Goal: Task Accomplishment & Management: Use online tool/utility

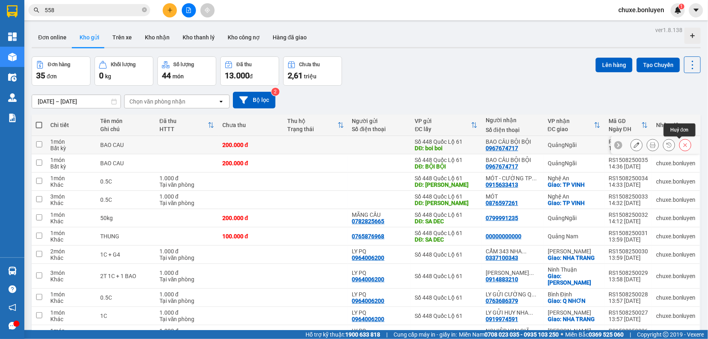
click at [684, 145] on button at bounding box center [685, 145] width 11 height 14
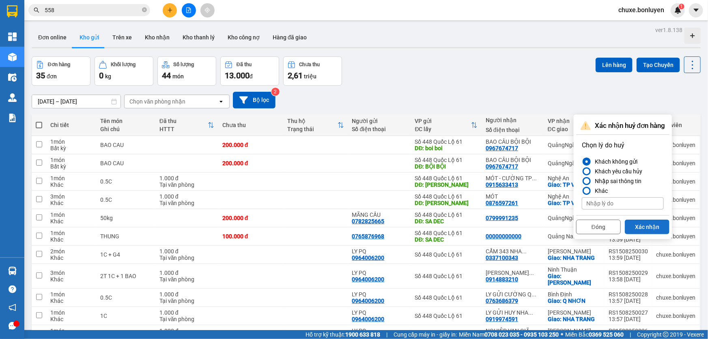
click at [641, 225] on button "Xác nhận" at bounding box center [647, 227] width 45 height 15
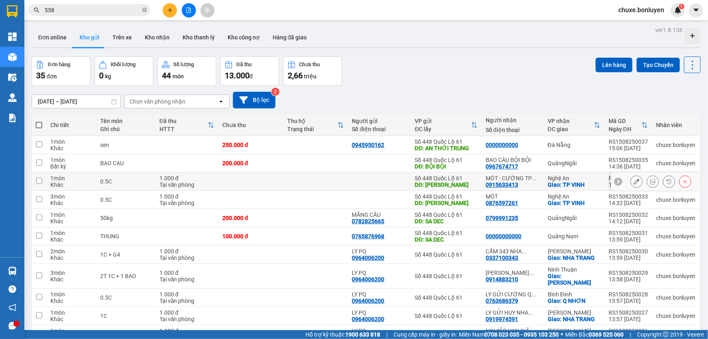
click at [400, 179] on div at bounding box center [379, 181] width 55 height 6
checkbox input "true"
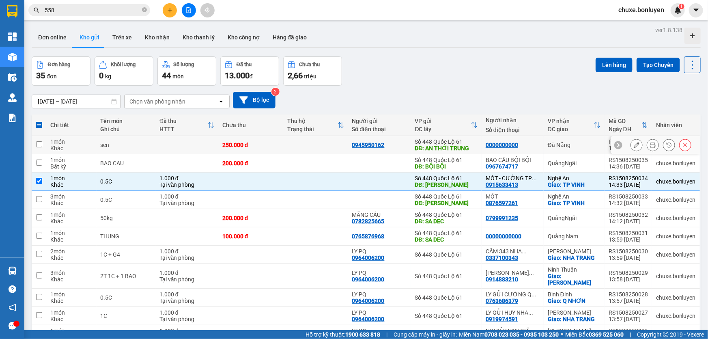
click at [391, 142] on div "0945950162" at bounding box center [379, 145] width 55 height 6
checkbox input "true"
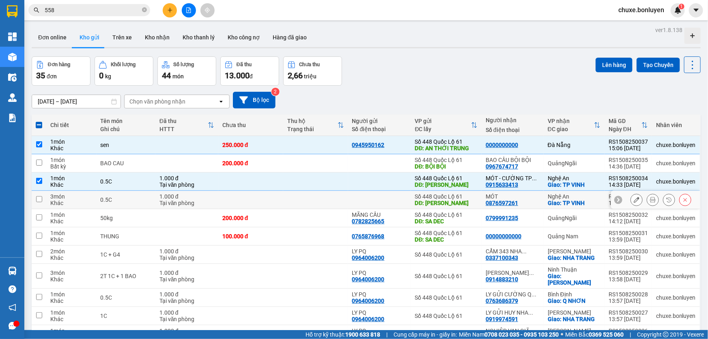
click at [389, 196] on td at bounding box center [379, 200] width 63 height 18
checkbox input "true"
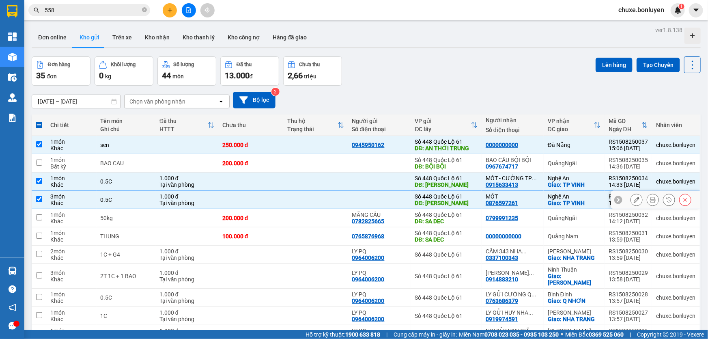
scroll to position [73, 0]
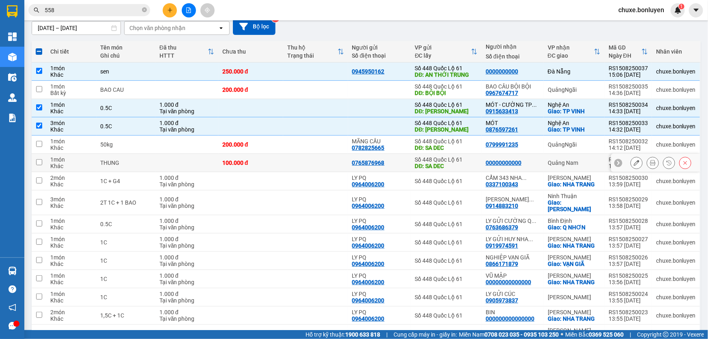
click at [397, 163] on div "0765876968" at bounding box center [379, 163] width 55 height 6
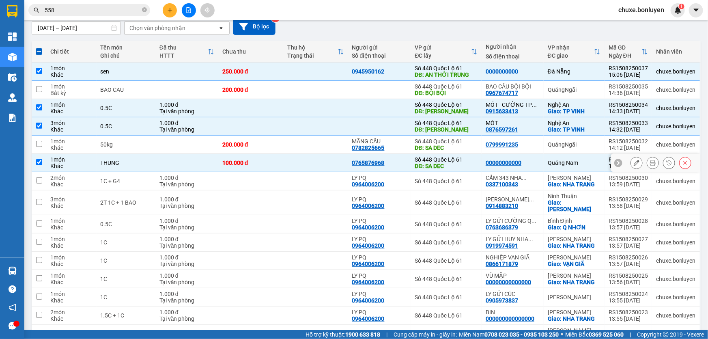
checkbox input "true"
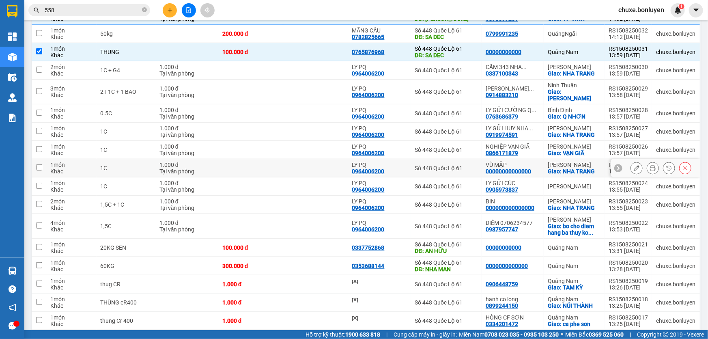
scroll to position [221, 0]
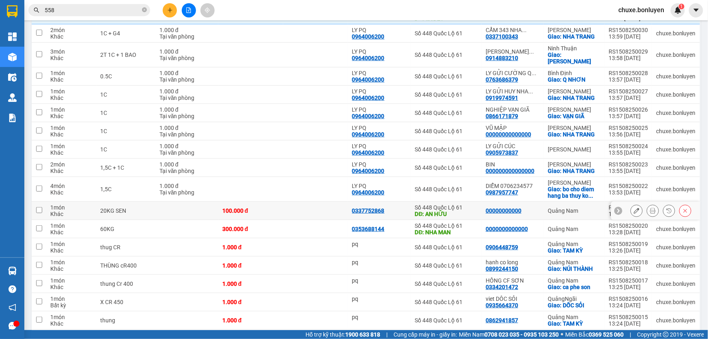
click at [400, 207] on div "0337752868" at bounding box center [379, 210] width 55 height 6
checkbox input "true"
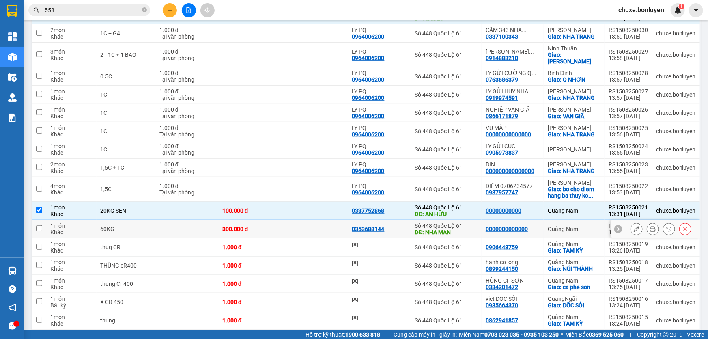
click at [395, 226] on div "0353688144" at bounding box center [379, 229] width 55 height 6
checkbox input "true"
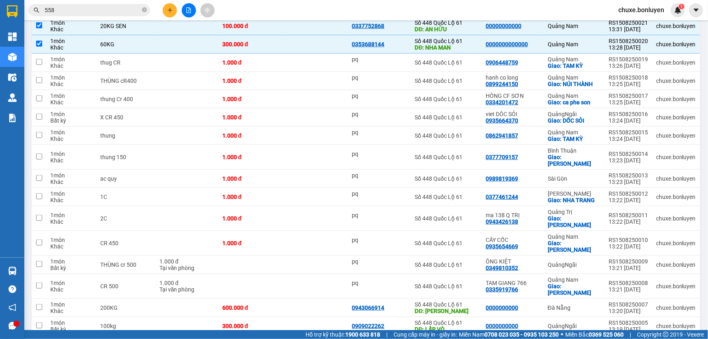
scroll to position [479, 0]
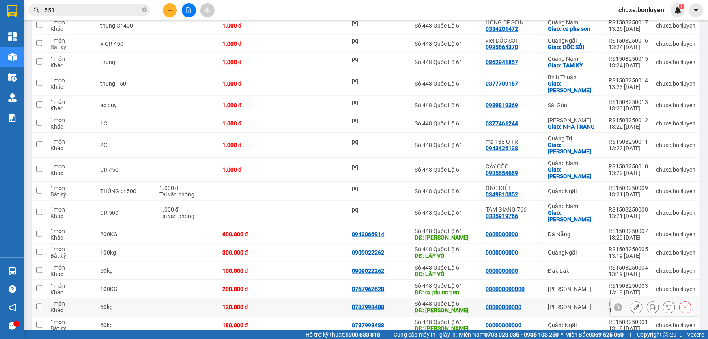
click at [393, 298] on td "0787998488" at bounding box center [379, 307] width 63 height 18
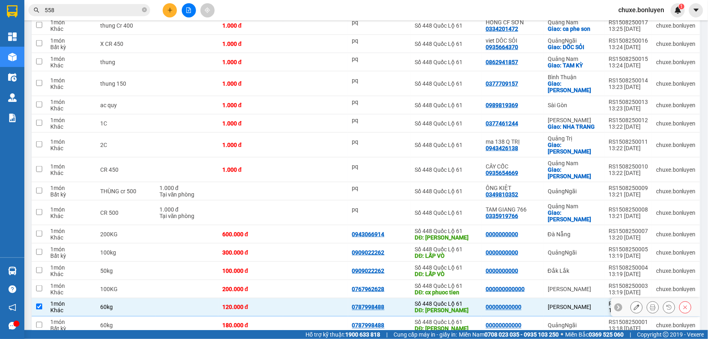
click at [393, 298] on td "0787998488" at bounding box center [379, 307] width 63 height 18
checkbox input "false"
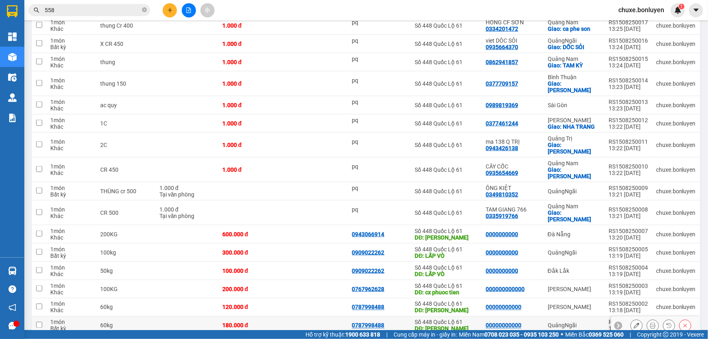
click at [395, 322] on div "0787998488" at bounding box center [379, 325] width 55 height 6
checkbox input "true"
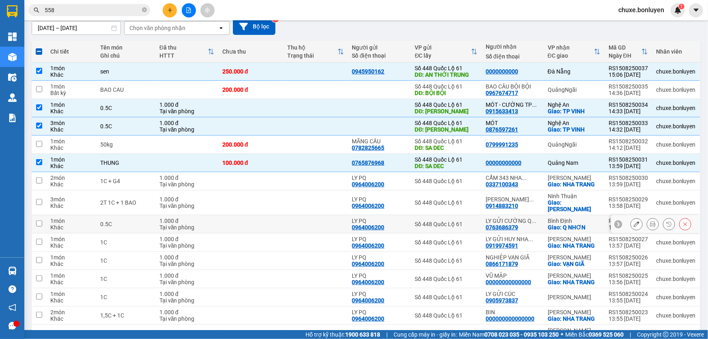
scroll to position [0, 0]
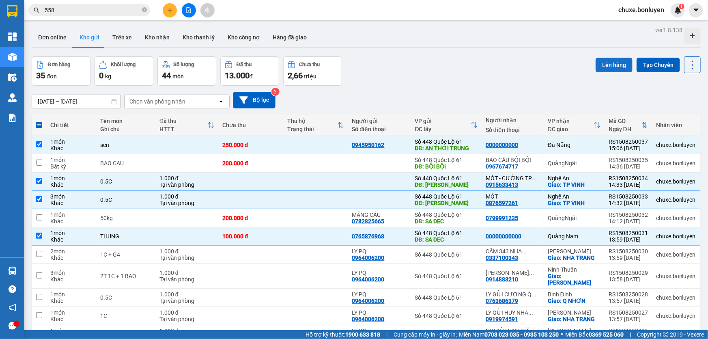
click at [602, 67] on button "Lên hàng" at bounding box center [614, 65] width 37 height 15
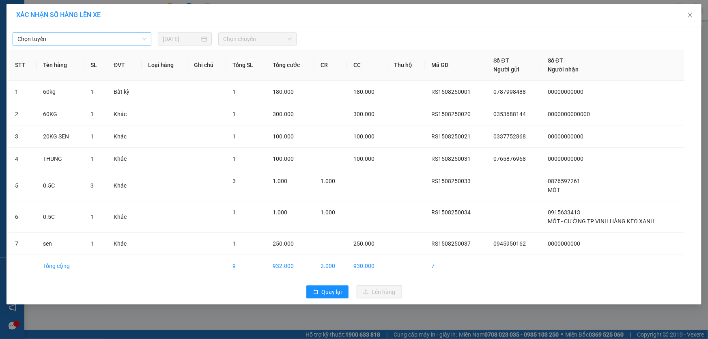
click at [108, 37] on span "Chọn tuyến" at bounding box center [81, 39] width 129 height 12
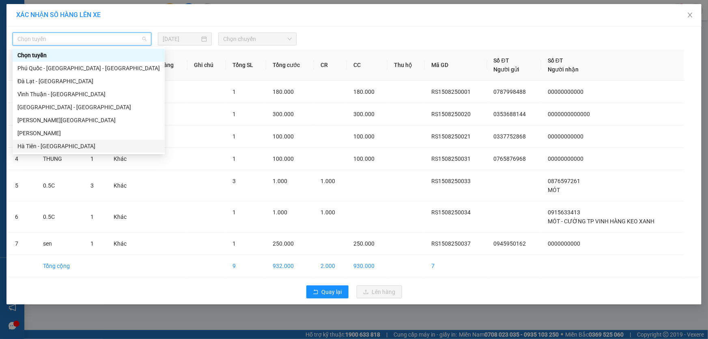
click at [61, 146] on div "Hà Tiên - [GEOGRAPHIC_DATA]" at bounding box center [88, 146] width 143 height 9
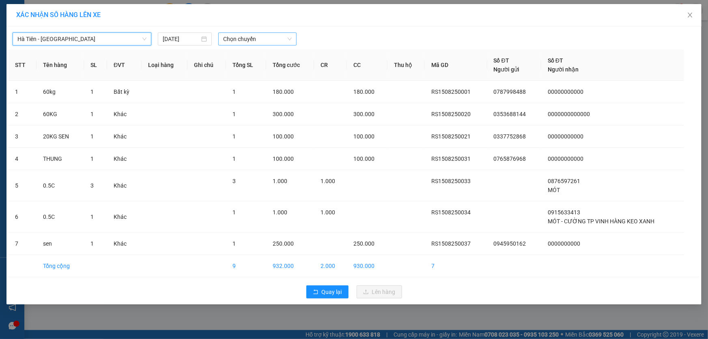
drag, startPoint x: 261, startPoint y: 38, endPoint x: 261, endPoint y: 43, distance: 4.9
click at [261, 39] on span "Chọn chuyến" at bounding box center [257, 39] width 69 height 12
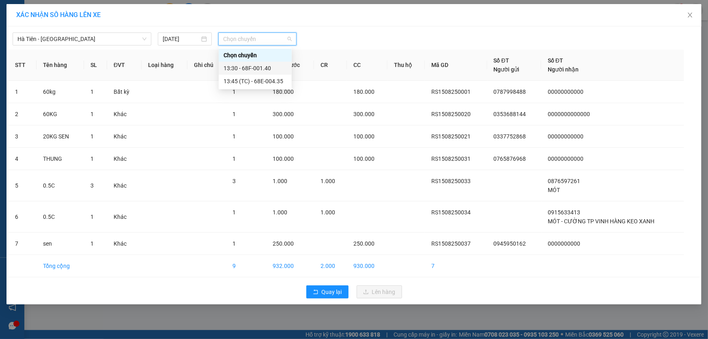
drag, startPoint x: 263, startPoint y: 69, endPoint x: 271, endPoint y: 80, distance: 14.2
click at [263, 70] on div "13:30 - 68F-001.40" at bounding box center [255, 68] width 63 height 9
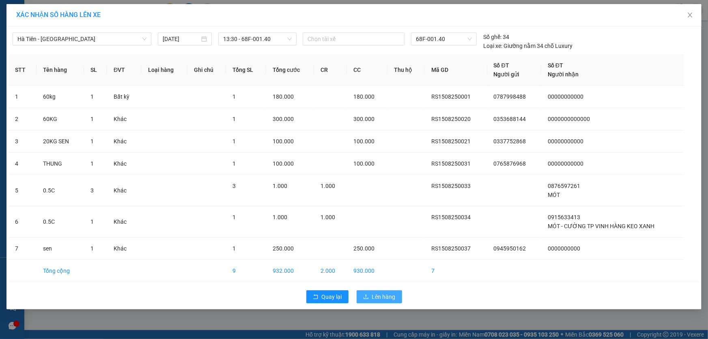
click at [372, 289] on div "Quay lại Lên hàng" at bounding box center [354, 296] width 691 height 21
click at [377, 294] on span "Lên hàng" at bounding box center [384, 296] width 24 height 9
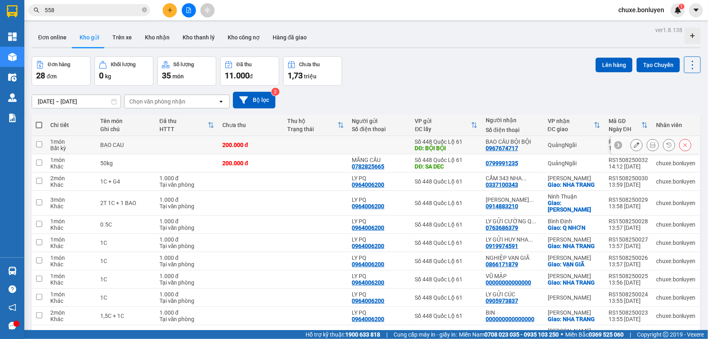
click at [309, 149] on td at bounding box center [315, 145] width 65 height 18
checkbox input "true"
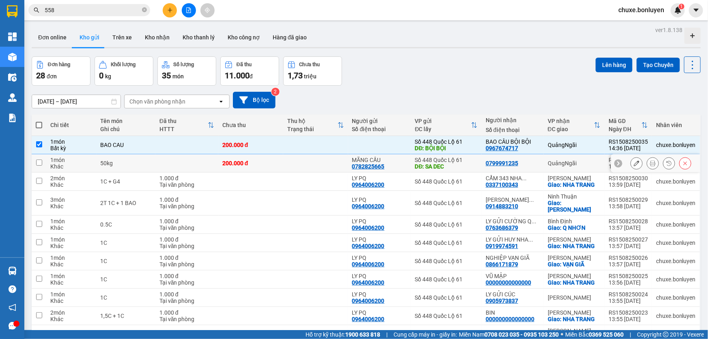
click at [299, 164] on td at bounding box center [315, 163] width 65 height 18
checkbox input "true"
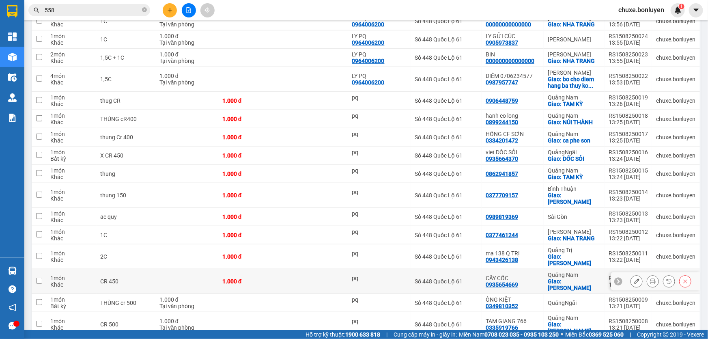
scroll to position [355, 0]
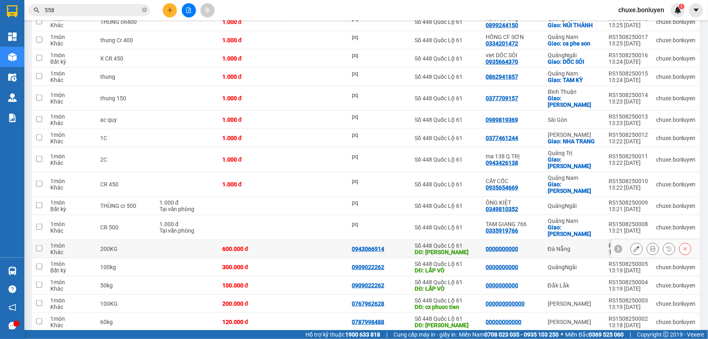
click at [328, 240] on td at bounding box center [315, 249] width 65 height 18
checkbox input "true"
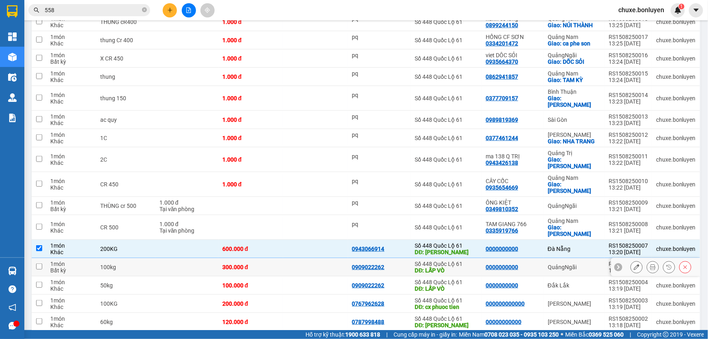
click at [325, 258] on td at bounding box center [315, 267] width 65 height 18
checkbox input "true"
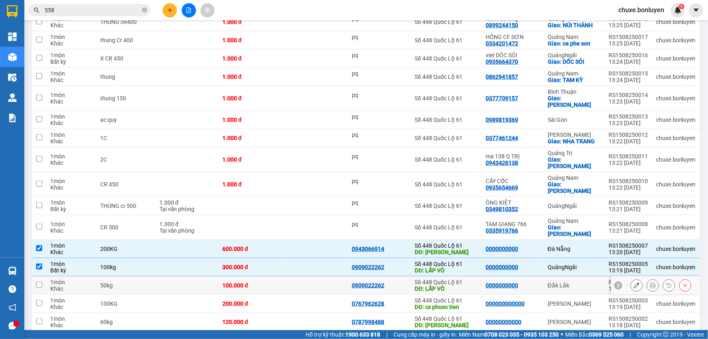
click at [321, 276] on td at bounding box center [315, 285] width 65 height 18
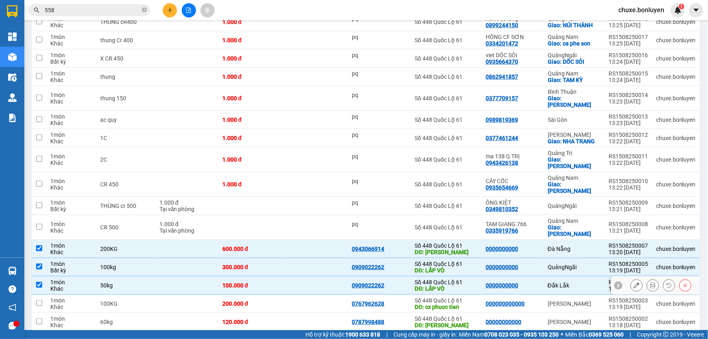
click at [322, 276] on td at bounding box center [315, 285] width 65 height 18
checkbox input "false"
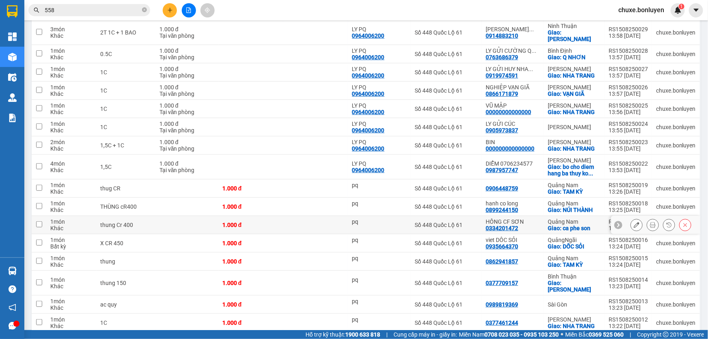
scroll to position [0, 0]
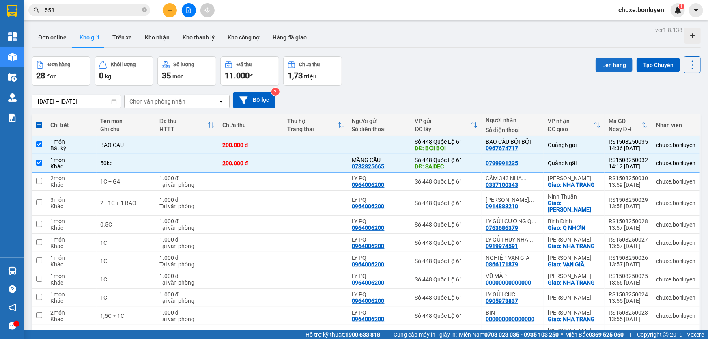
click at [611, 61] on button "Lên hàng" at bounding box center [614, 65] width 37 height 15
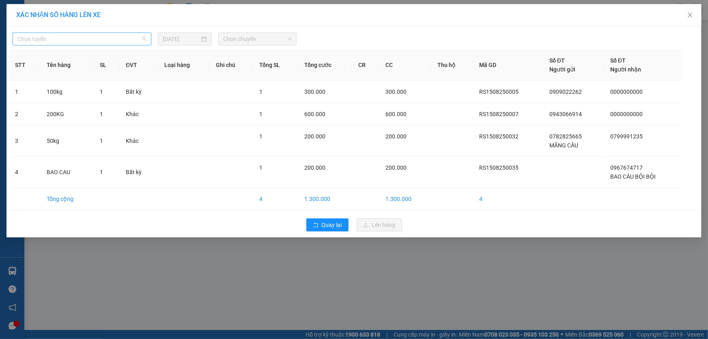
click at [97, 41] on span "Chọn tuyến" at bounding box center [81, 39] width 129 height 12
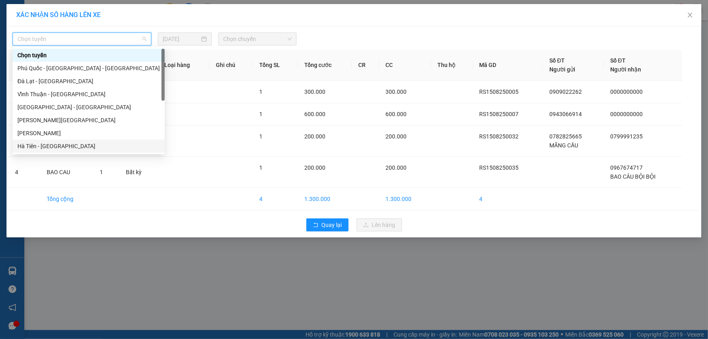
click at [72, 146] on div "Hà Tiên - [GEOGRAPHIC_DATA]" at bounding box center [88, 146] width 143 height 9
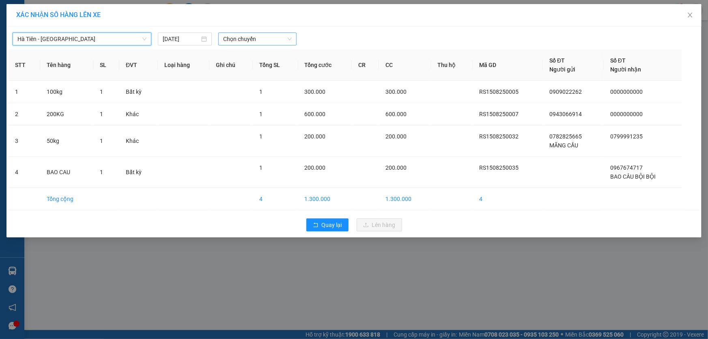
click at [256, 36] on span "Chọn chuyến" at bounding box center [257, 39] width 69 height 12
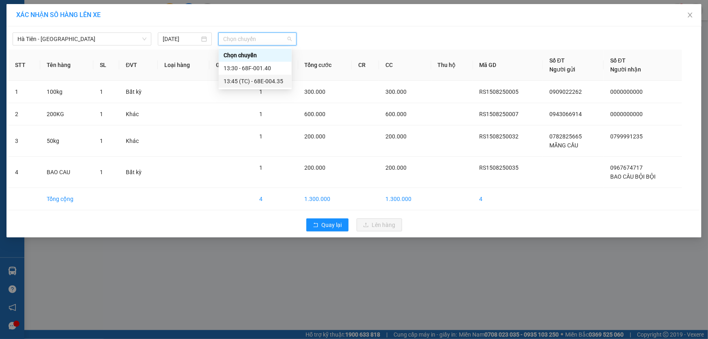
drag, startPoint x: 261, startPoint y: 81, endPoint x: 265, endPoint y: 84, distance: 5.5
click at [260, 81] on div "13:45 (TC) - 68E-004.35" at bounding box center [255, 81] width 63 height 9
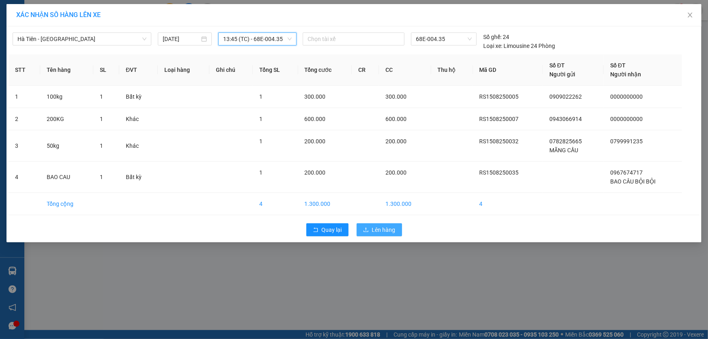
click at [363, 227] on button "Lên hàng" at bounding box center [379, 229] width 45 height 13
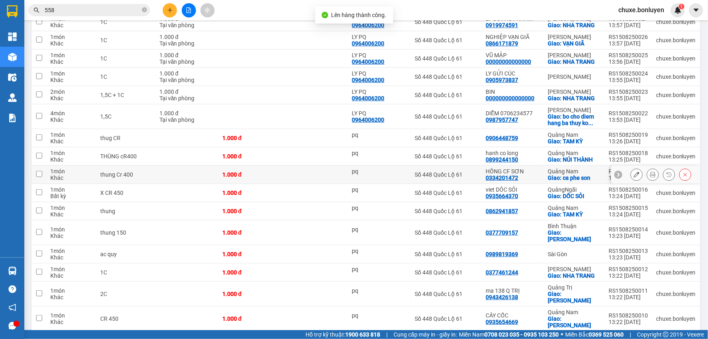
scroll to position [283, 0]
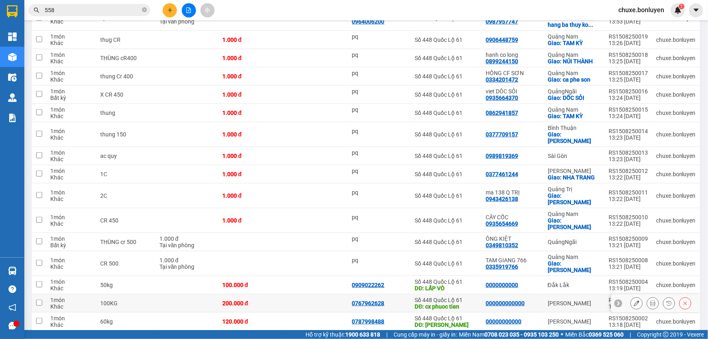
click at [333, 294] on td at bounding box center [315, 303] width 65 height 18
checkbox input "true"
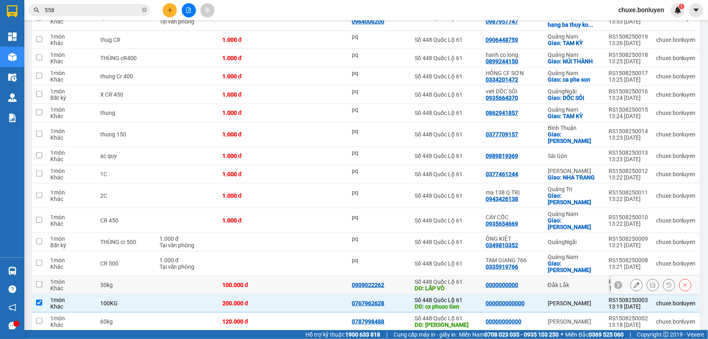
click at [324, 276] on td at bounding box center [315, 285] width 65 height 18
checkbox input "true"
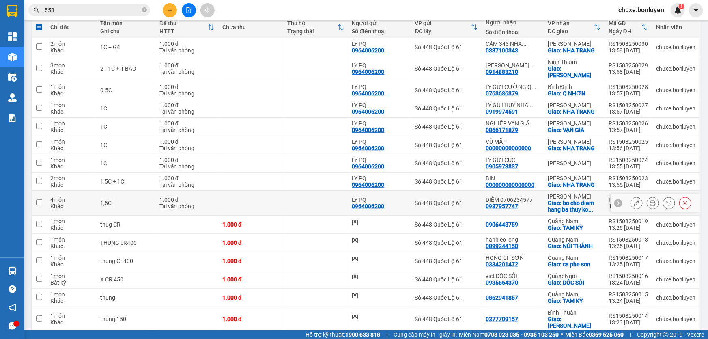
scroll to position [0, 0]
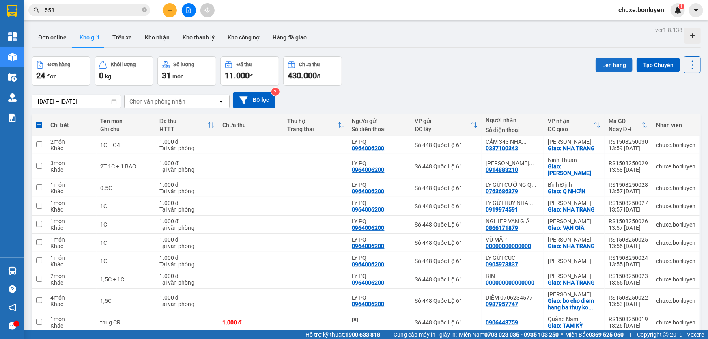
click at [601, 61] on button "Lên hàng" at bounding box center [614, 65] width 37 height 15
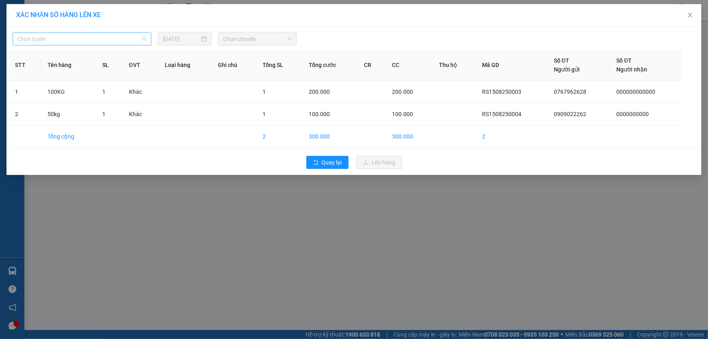
click at [63, 38] on span "Chọn tuyến" at bounding box center [81, 39] width 129 height 12
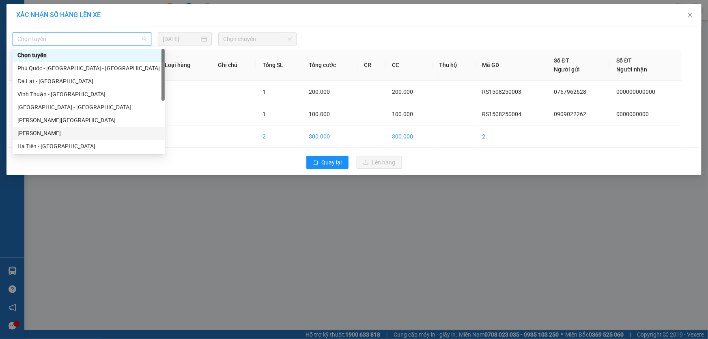
click at [66, 134] on div "[PERSON_NAME]" at bounding box center [88, 133] width 143 height 9
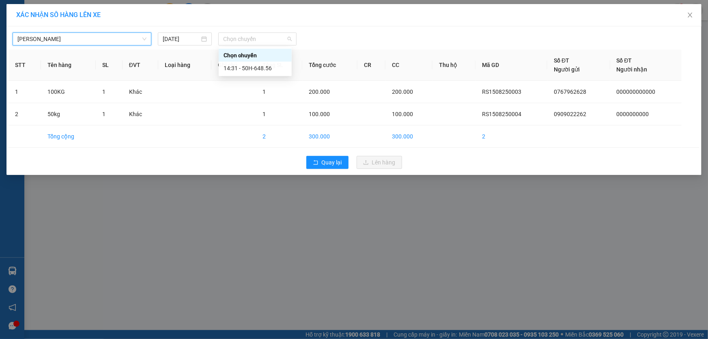
drag, startPoint x: 251, startPoint y: 37, endPoint x: 254, endPoint y: 55, distance: 18.2
click at [251, 38] on span "Chọn chuyến" at bounding box center [257, 39] width 69 height 12
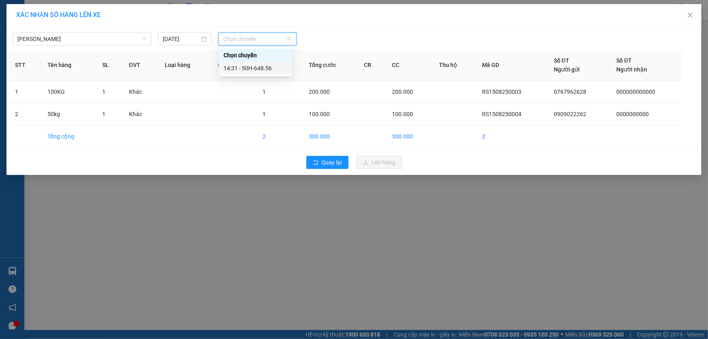
click at [257, 69] on div "14:31 - 50H-648.56" at bounding box center [255, 68] width 63 height 9
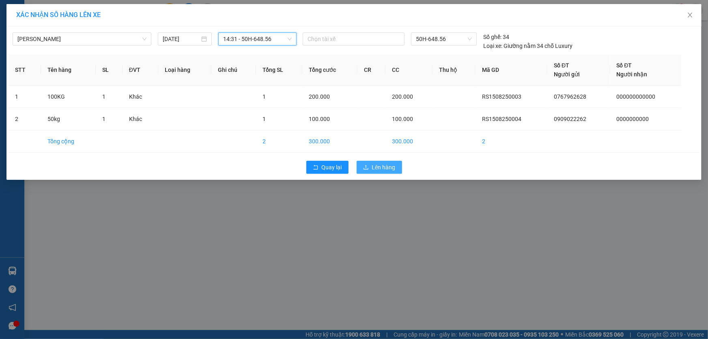
click at [362, 169] on button "Lên hàng" at bounding box center [379, 167] width 45 height 13
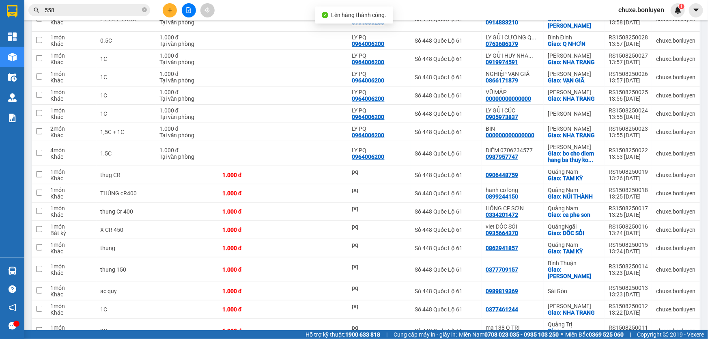
scroll to position [246, 0]
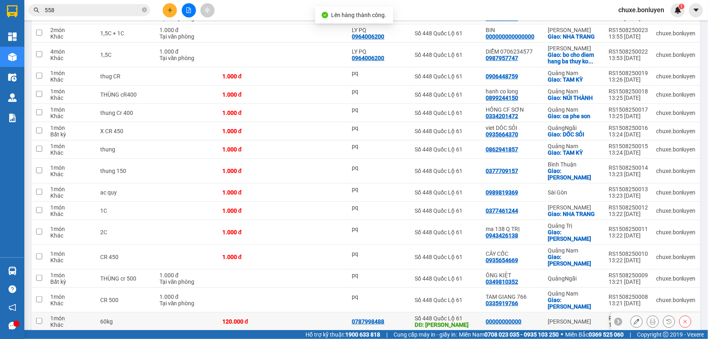
click at [315, 313] on td at bounding box center [315, 322] width 65 height 18
checkbox input "true"
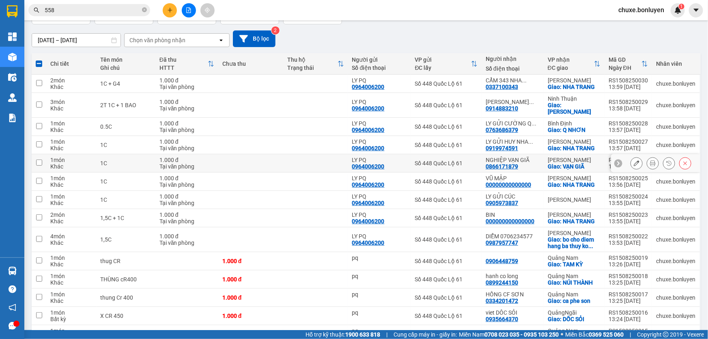
scroll to position [0, 0]
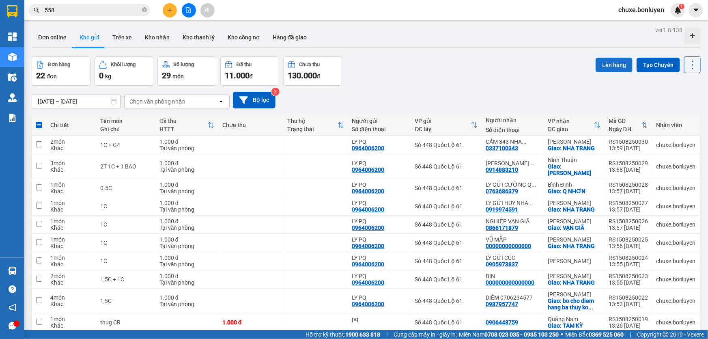
click at [609, 65] on button "Lên hàng" at bounding box center [614, 65] width 37 height 15
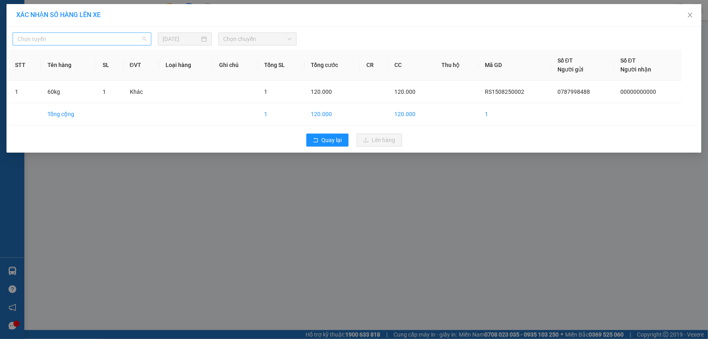
click at [105, 39] on span "Chọn tuyến" at bounding box center [81, 39] width 129 height 12
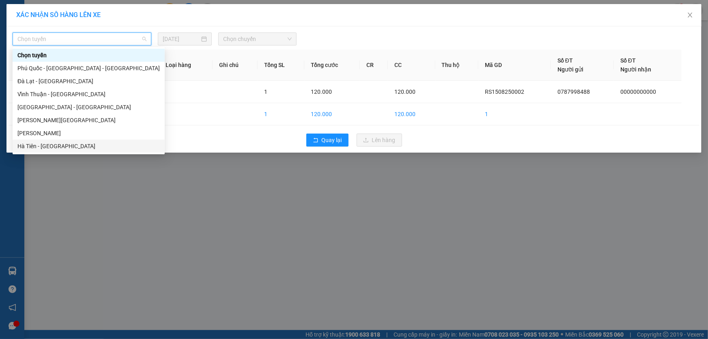
scroll to position [26, 0]
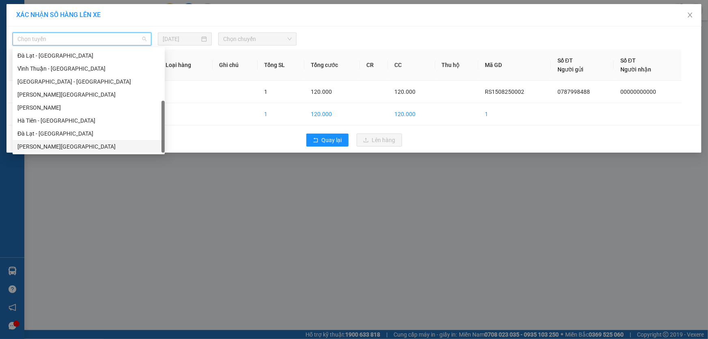
click at [58, 142] on div "[PERSON_NAME][GEOGRAPHIC_DATA]" at bounding box center [88, 146] width 143 height 9
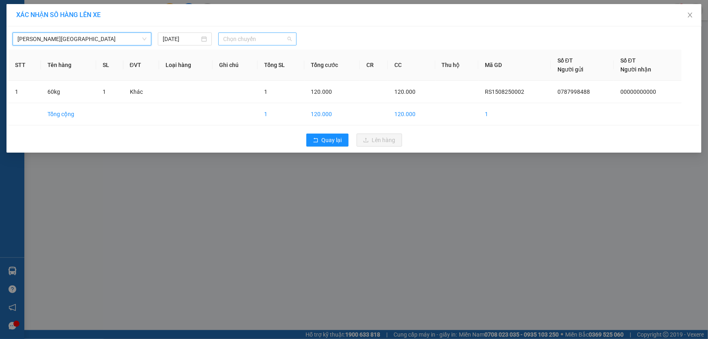
click at [248, 41] on span "Chọn chuyến" at bounding box center [257, 39] width 69 height 12
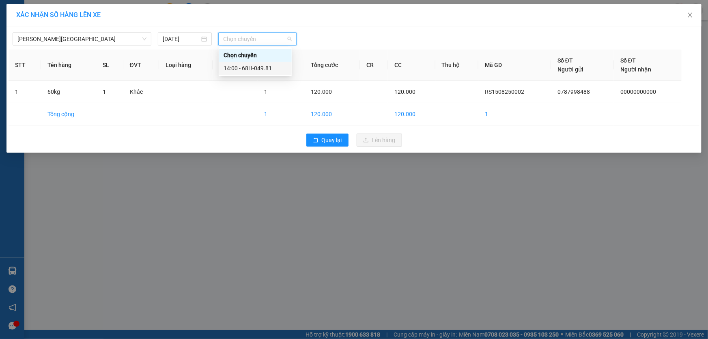
click at [255, 65] on div "14:00 - 68H-049.81" at bounding box center [255, 68] width 63 height 9
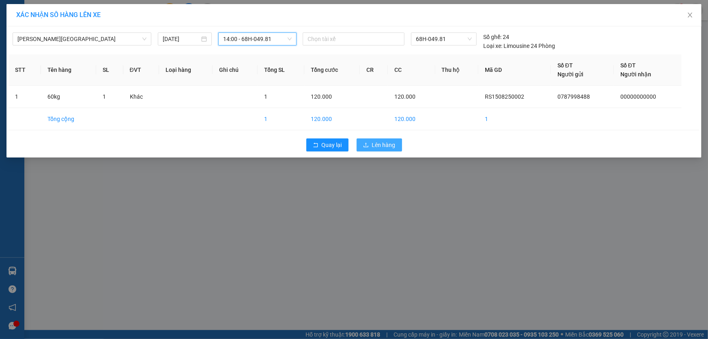
click at [367, 142] on button "Lên hàng" at bounding box center [379, 144] width 45 height 13
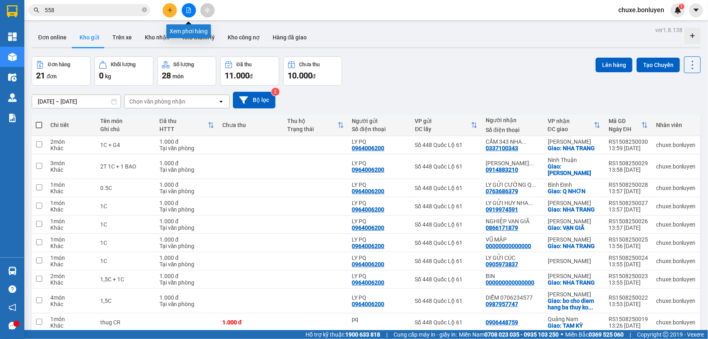
click at [186, 9] on icon "file-add" at bounding box center [189, 10] width 6 height 6
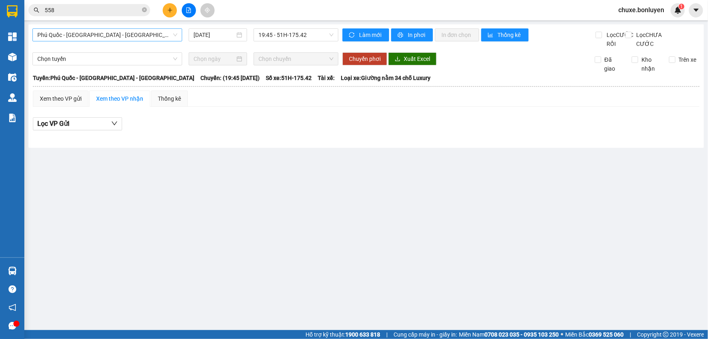
click at [139, 38] on span "Phú Quốc - [GEOGRAPHIC_DATA] - [GEOGRAPHIC_DATA]" at bounding box center [107, 35] width 140 height 12
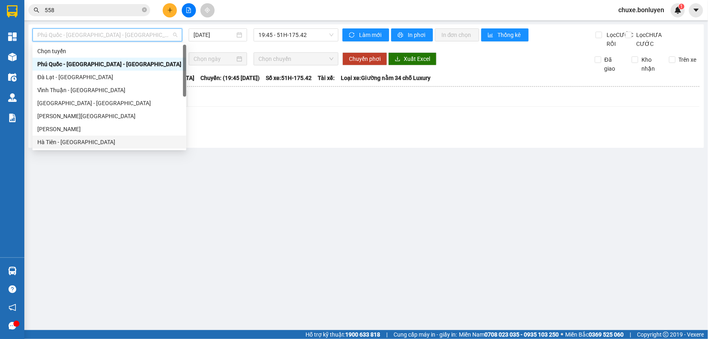
click at [96, 138] on div "Hà Tiên - [GEOGRAPHIC_DATA]" at bounding box center [109, 142] width 144 height 9
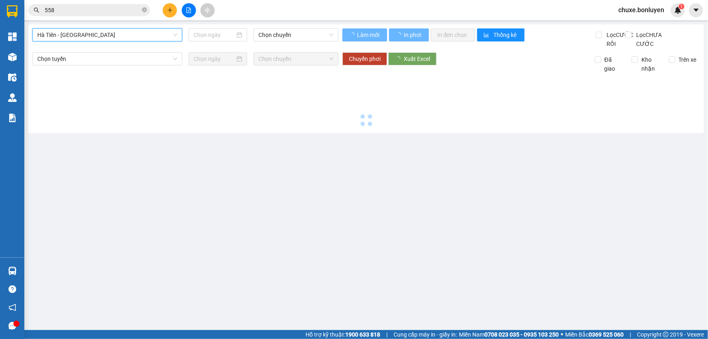
type input "[DATE]"
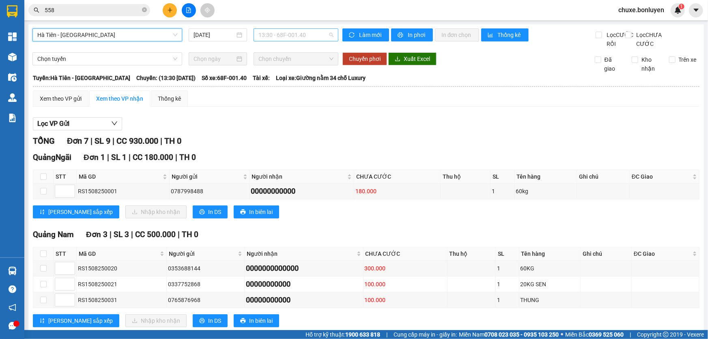
click at [279, 35] on span "13:30 - 68F-001.40" at bounding box center [296, 35] width 75 height 12
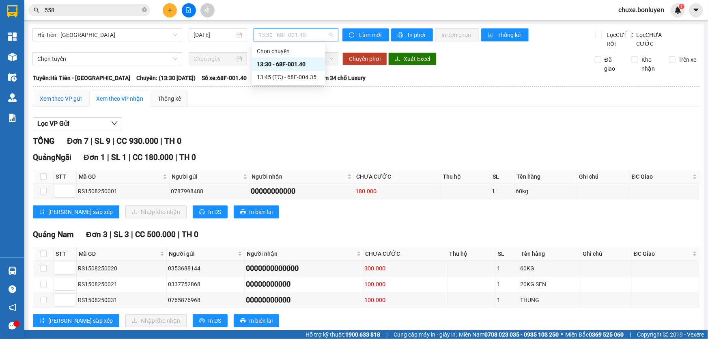
click at [81, 103] on div "Xem theo VP gửi" at bounding box center [61, 98] width 42 height 9
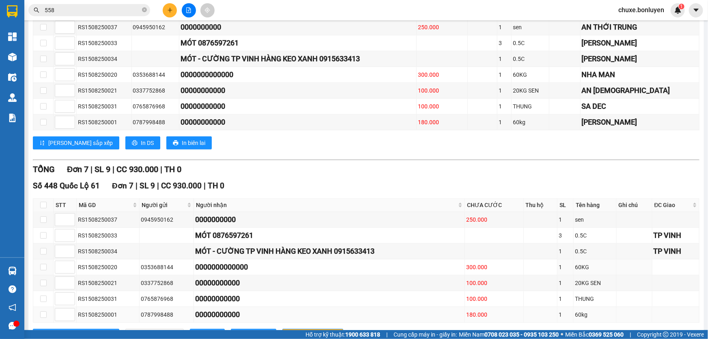
scroll to position [188, 0]
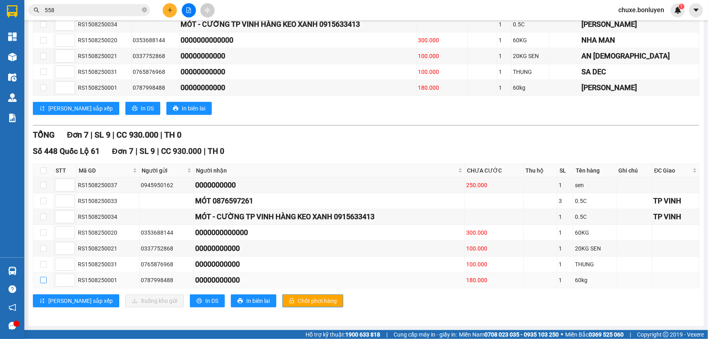
click at [41, 283] on input "checkbox" at bounding box center [43, 280] width 6 height 6
checkbox input "true"
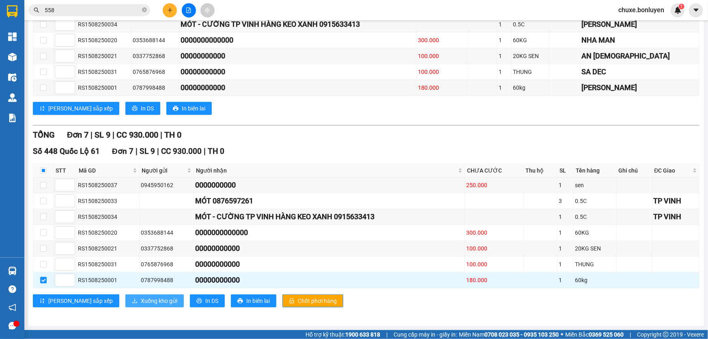
click at [141, 300] on span "Xuống kho gửi" at bounding box center [159, 300] width 37 height 9
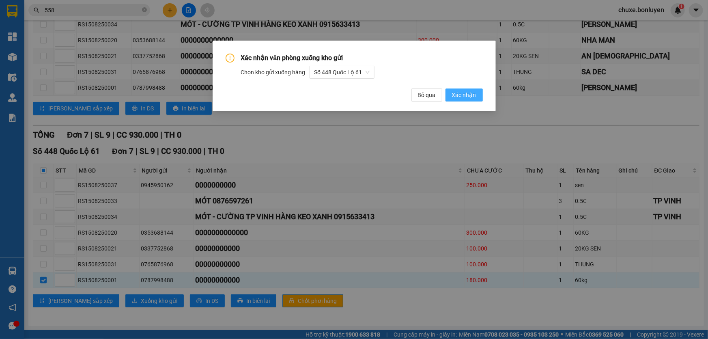
click at [472, 96] on span "Xác nhận" at bounding box center [464, 95] width 24 height 9
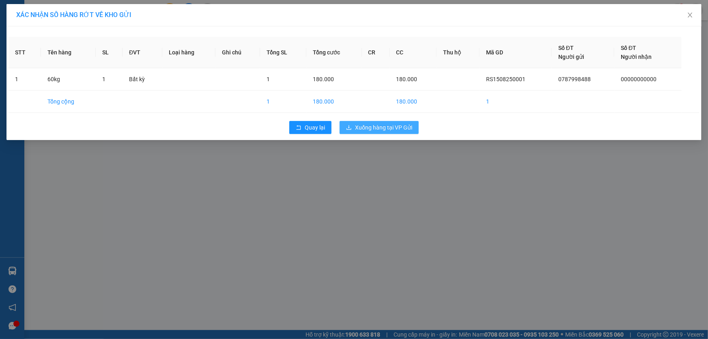
click at [400, 122] on button "Xuống hàng tại VP Gửi" at bounding box center [379, 127] width 79 height 13
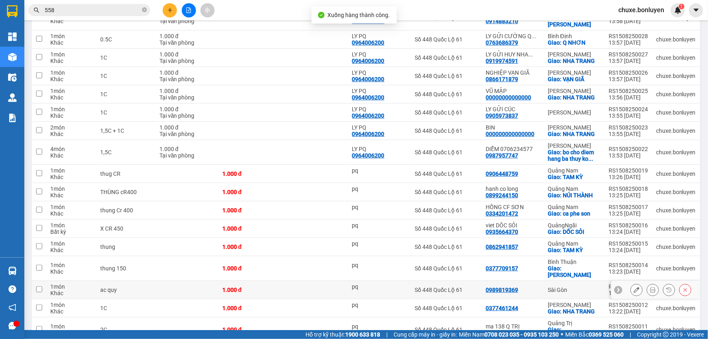
scroll to position [246, 0]
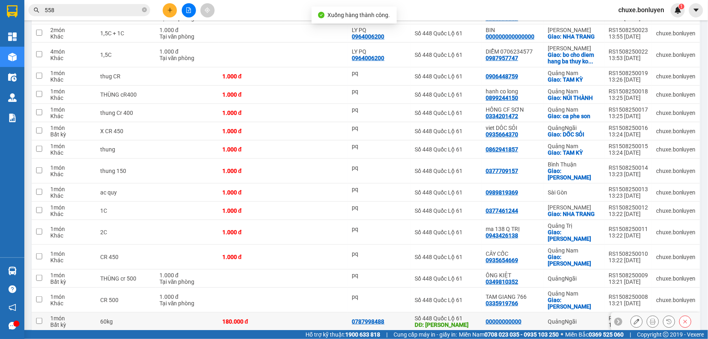
click at [292, 313] on td at bounding box center [315, 322] width 65 height 18
checkbox input "true"
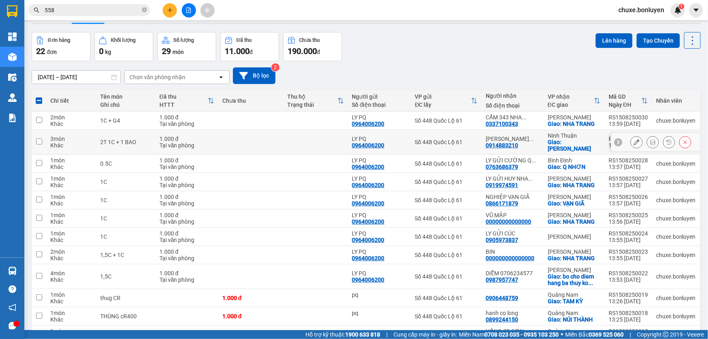
scroll to position [0, 0]
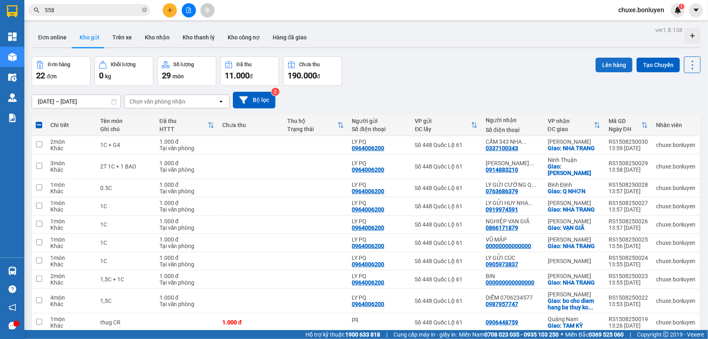
click at [606, 64] on button "Lên hàng" at bounding box center [614, 65] width 37 height 15
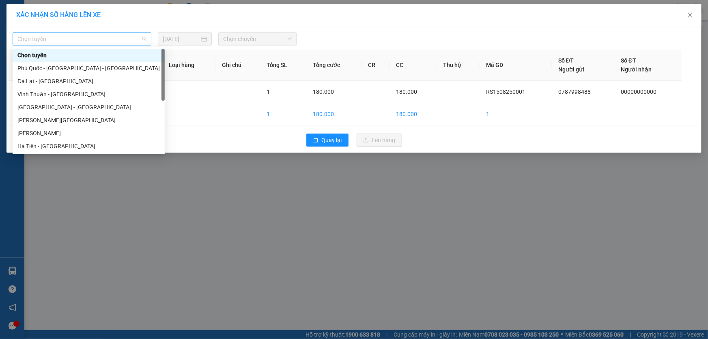
click at [118, 41] on span "Chọn tuyến" at bounding box center [81, 39] width 129 height 12
click at [49, 144] on div "Hà Tiên - [GEOGRAPHIC_DATA]" at bounding box center [88, 146] width 143 height 9
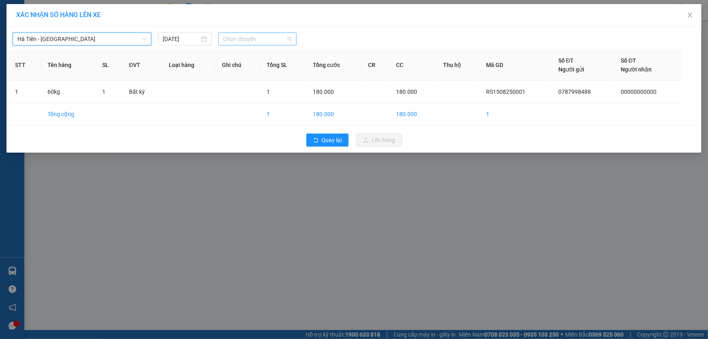
click at [261, 40] on span "Chọn chuyến" at bounding box center [257, 39] width 69 height 12
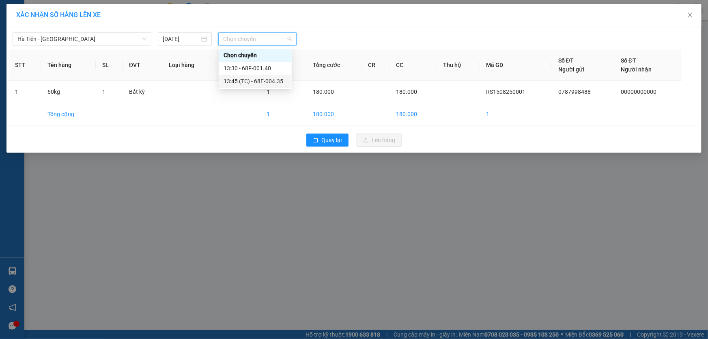
drag, startPoint x: 276, startPoint y: 80, endPoint x: 284, endPoint y: 85, distance: 9.6
click at [276, 81] on div "13:45 (TC) - 68E-004.35" at bounding box center [255, 81] width 63 height 9
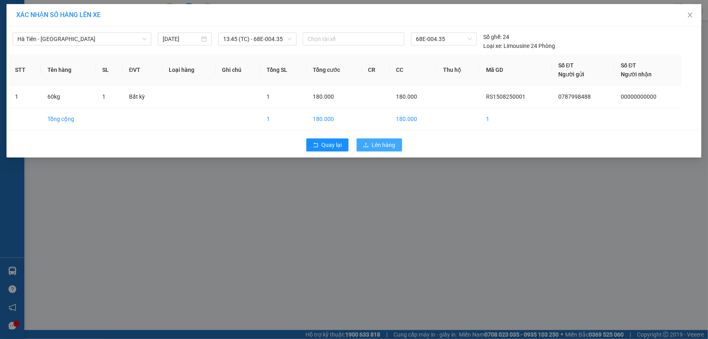
click at [393, 144] on span "Lên hàng" at bounding box center [384, 144] width 24 height 9
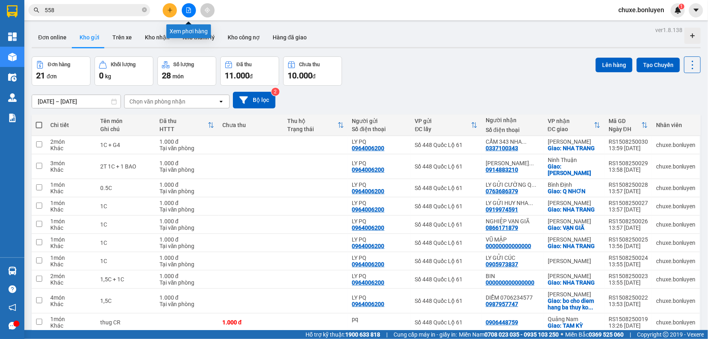
click at [189, 12] on icon "file-add" at bounding box center [189, 10] width 6 height 6
click at [192, 13] on button at bounding box center [189, 10] width 14 height 14
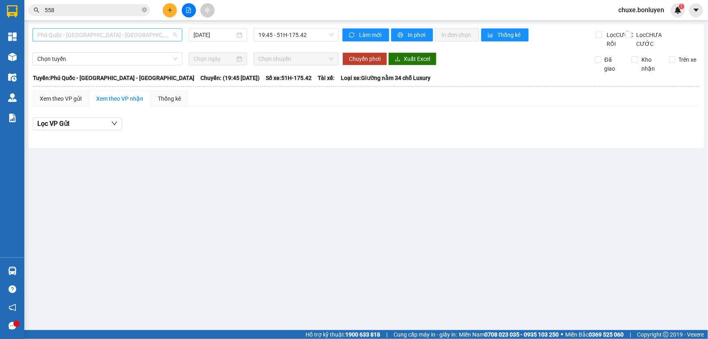
click at [163, 37] on span "Phú Quốc - [GEOGRAPHIC_DATA] - [GEOGRAPHIC_DATA]" at bounding box center [107, 35] width 140 height 12
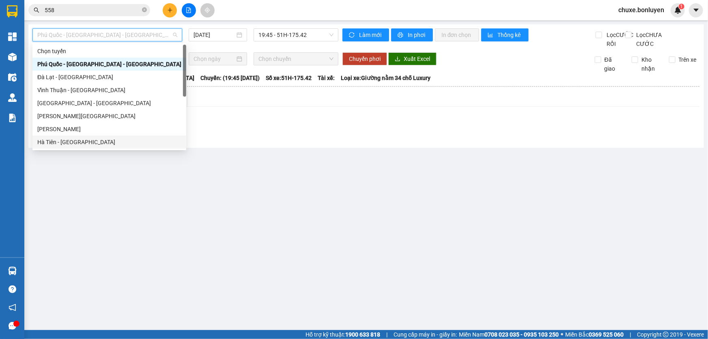
click at [150, 140] on div "Hà Tiên - [GEOGRAPHIC_DATA]" at bounding box center [109, 142] width 144 height 9
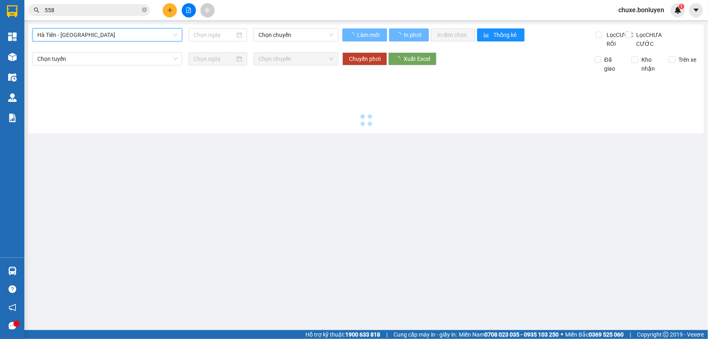
type input "[DATE]"
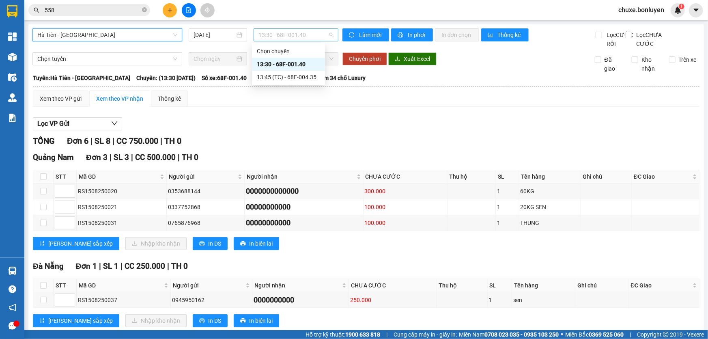
click at [289, 36] on span "13:30 - 68F-001.40" at bounding box center [296, 35] width 75 height 12
click at [64, 103] on div "Xem theo VP gửi" at bounding box center [61, 98] width 42 height 9
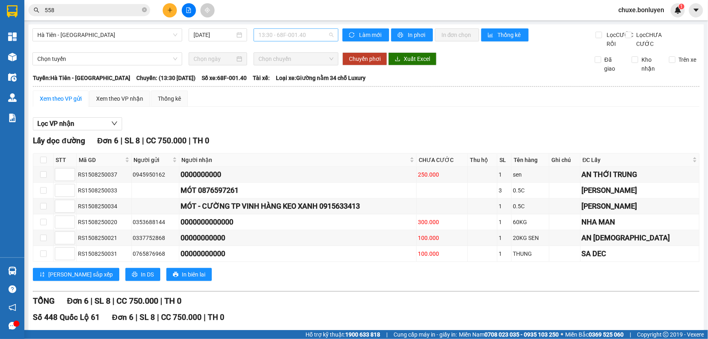
click at [296, 37] on span "13:30 - 68F-001.40" at bounding box center [296, 35] width 75 height 12
click at [300, 73] on div "13:45 (TC) - 68E-004.35" at bounding box center [288, 77] width 63 height 9
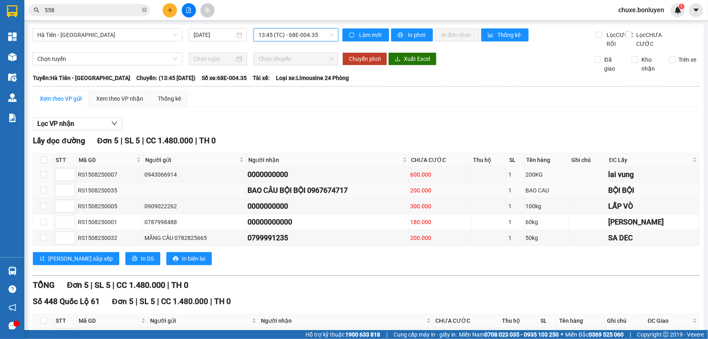
scroll to position [37, 0]
